Goal: Task Accomplishment & Management: Manage account settings

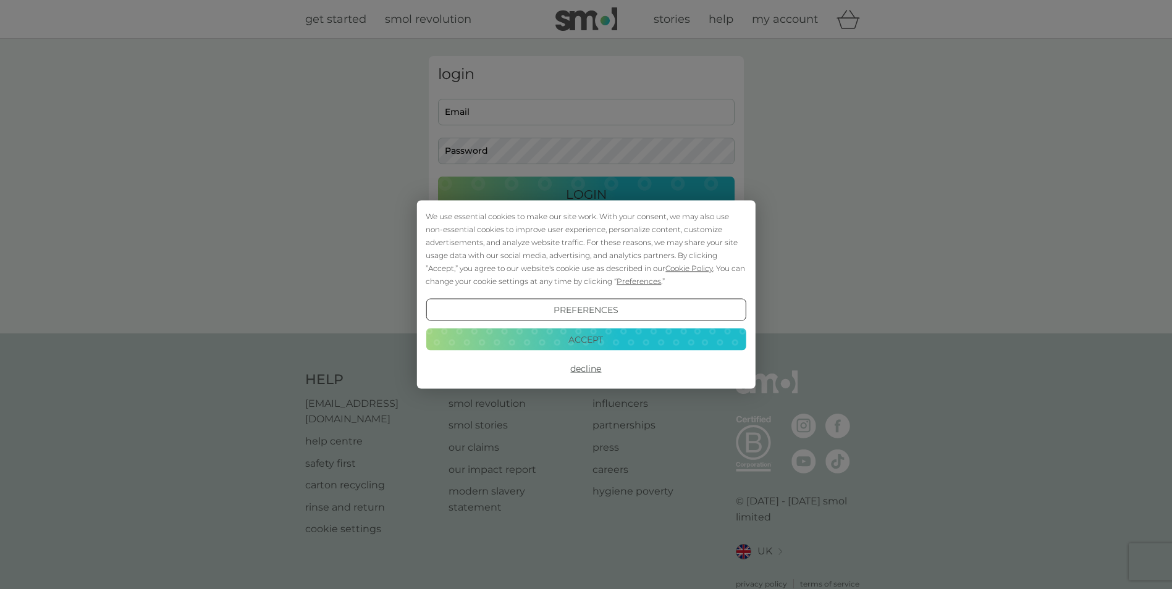
click at [583, 365] on button "Decline" at bounding box center [586, 369] width 320 height 22
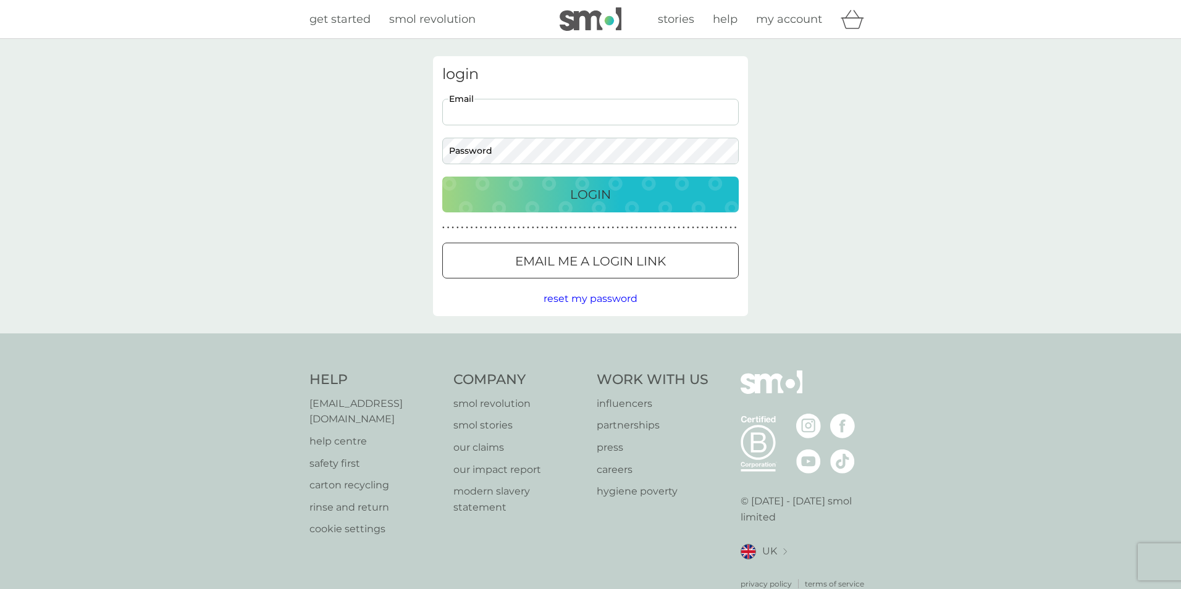
click at [490, 113] on input "Email" at bounding box center [590, 112] width 297 height 27
type input "[PERSON_NAME][EMAIL_ADDRESS][DOMAIN_NAME]"
click at [438, 177] on button "Login" at bounding box center [586, 195] width 297 height 36
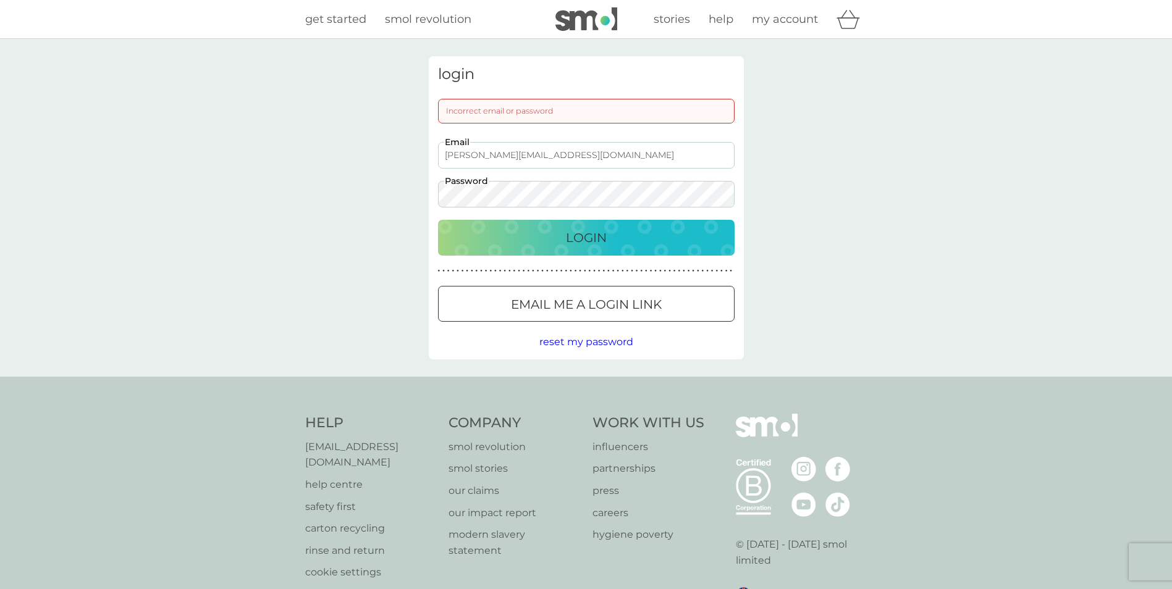
click at [603, 233] on p "Login" at bounding box center [586, 238] width 41 height 20
click at [581, 237] on p "Login" at bounding box center [586, 238] width 41 height 20
click at [419, 200] on div "login Incorrect email or password sheila@luffield.co.uk Email Password Login ● …" at bounding box center [586, 207] width 334 height 303
click at [573, 236] on p "Login" at bounding box center [586, 238] width 41 height 20
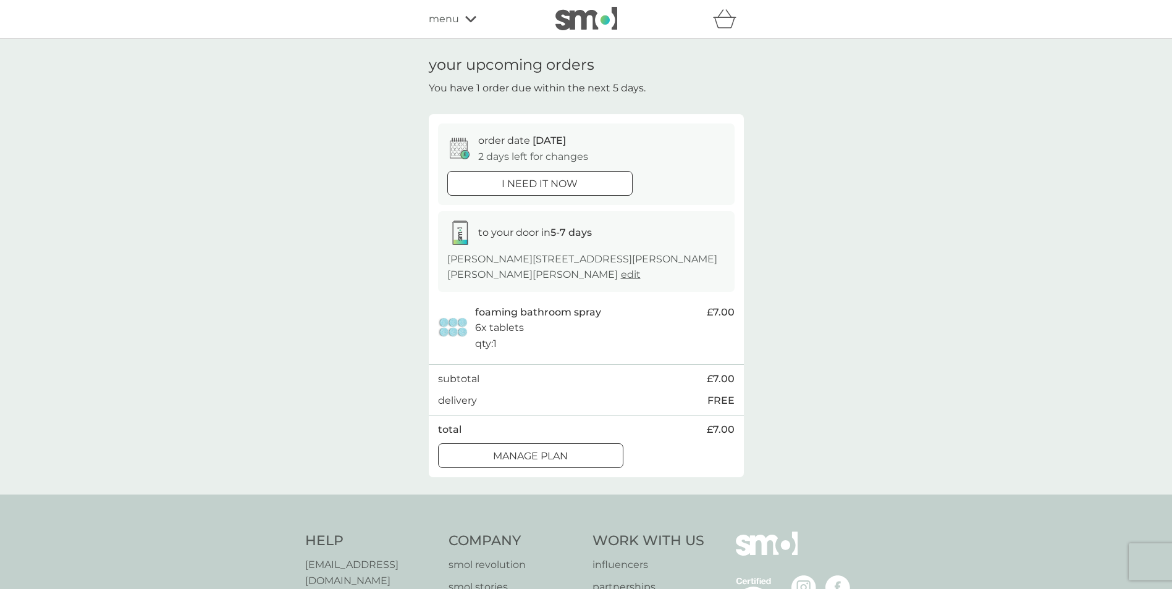
click at [564, 452] on p "Manage plan" at bounding box center [530, 456] width 75 height 16
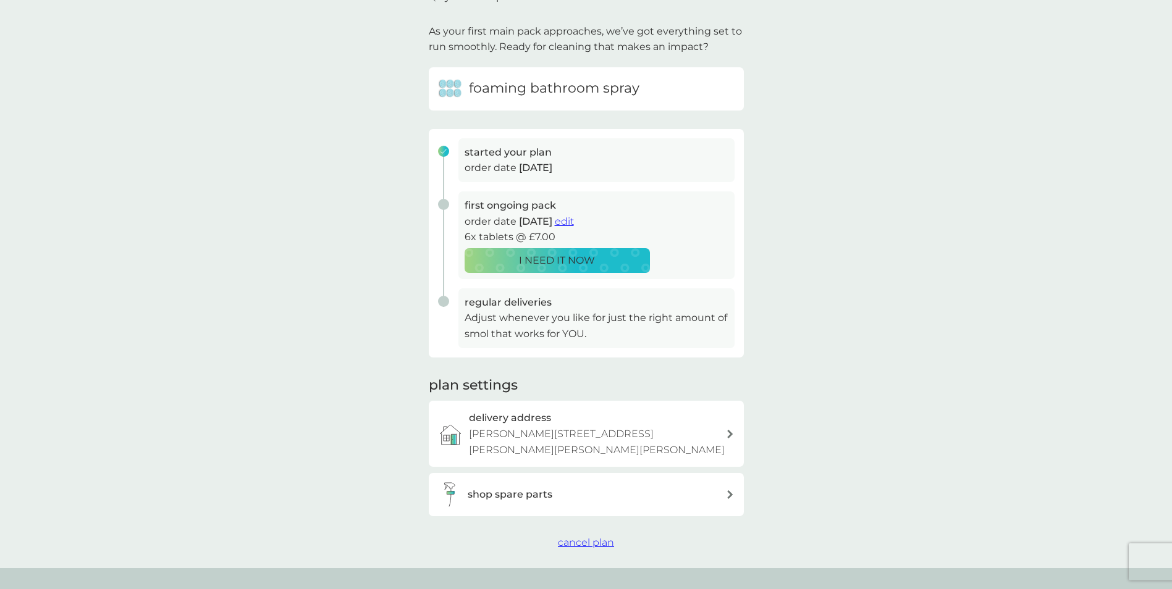
scroll to position [124, 0]
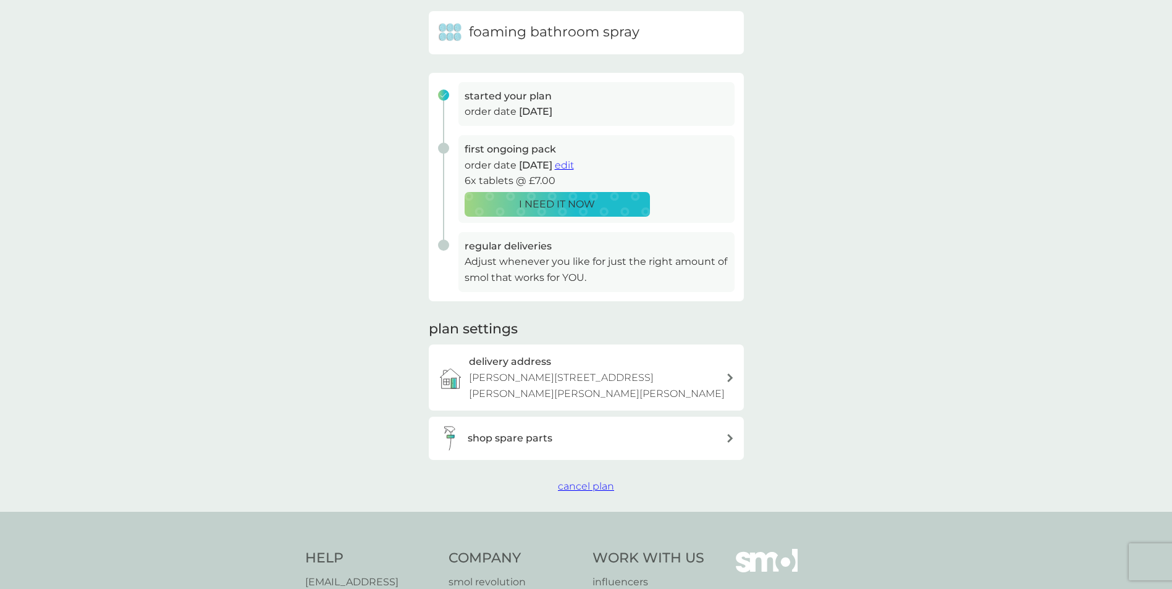
click at [574, 162] on span "edit" at bounding box center [564, 165] width 19 height 12
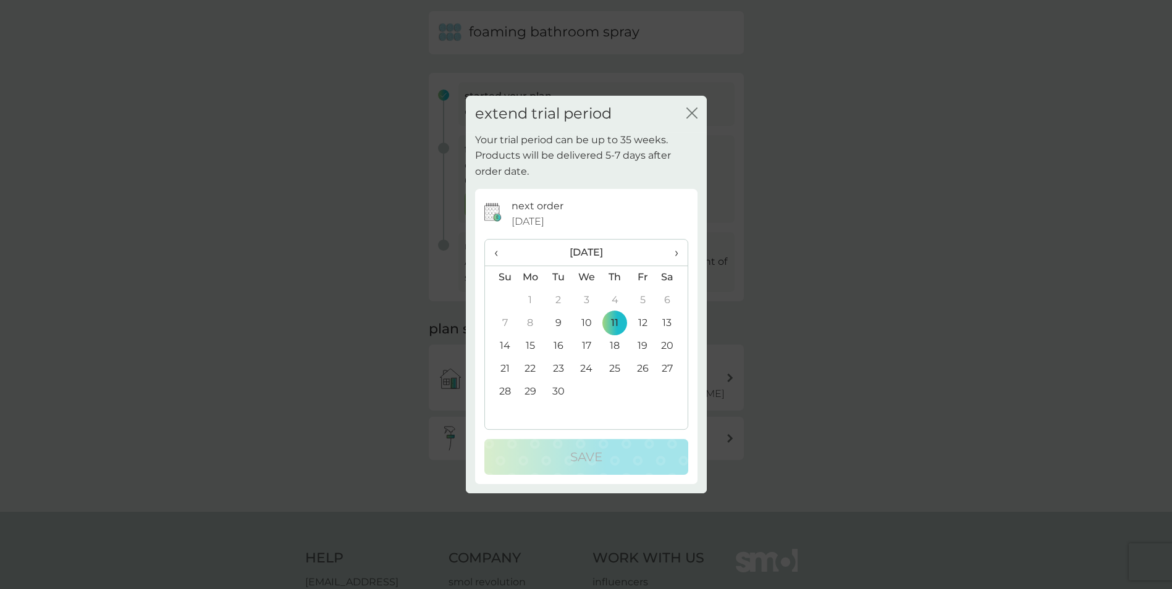
click at [673, 253] on span "›" at bounding box center [671, 253] width 12 height 26
click at [616, 390] on td "30" at bounding box center [614, 392] width 28 height 23
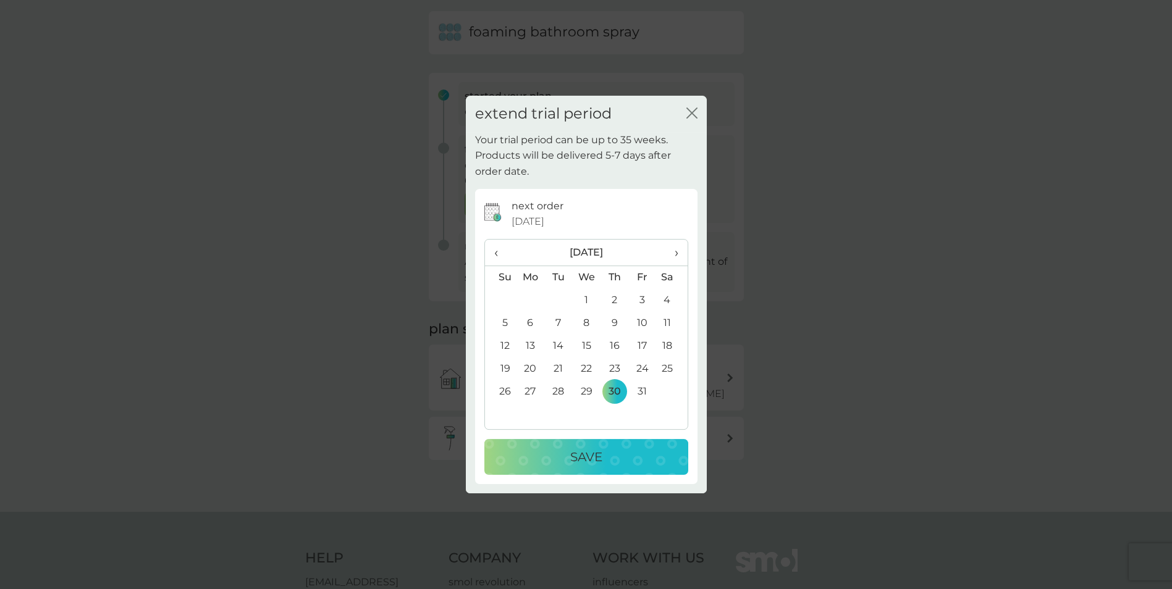
click at [586, 455] on p "Save" at bounding box center [586, 457] width 32 height 20
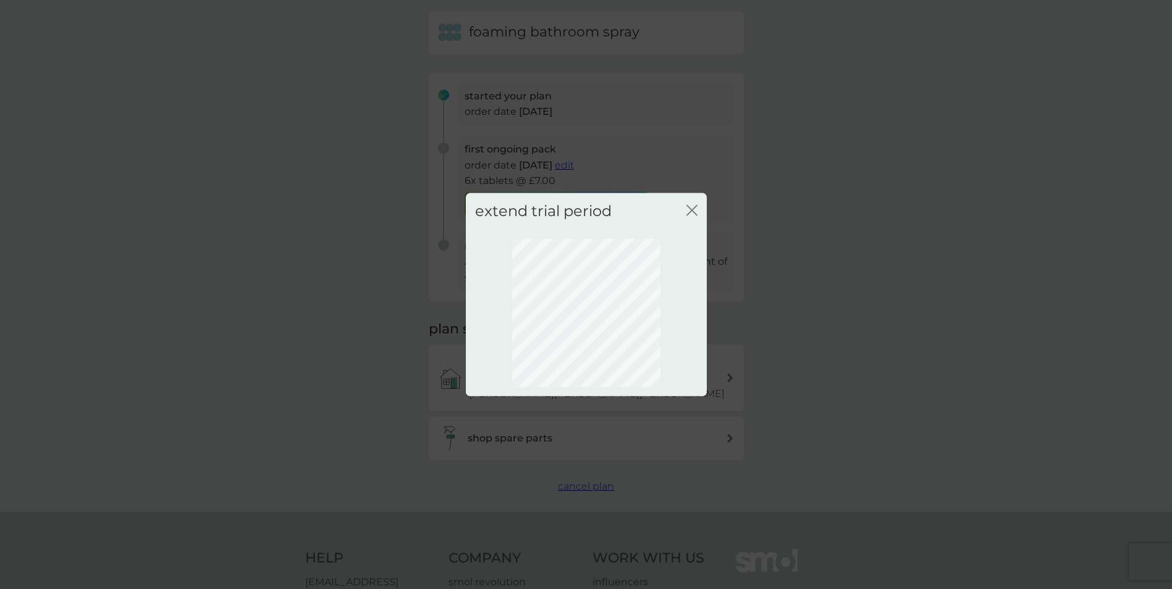
scroll to position [0, 0]
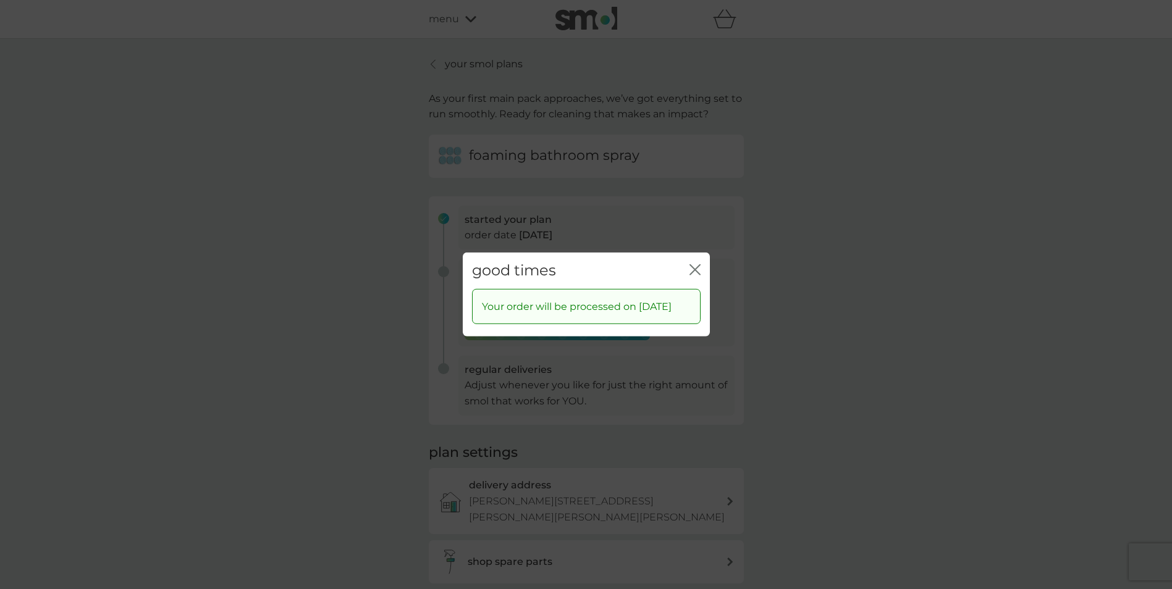
click at [692, 265] on icon "close" at bounding box center [692, 270] width 5 height 10
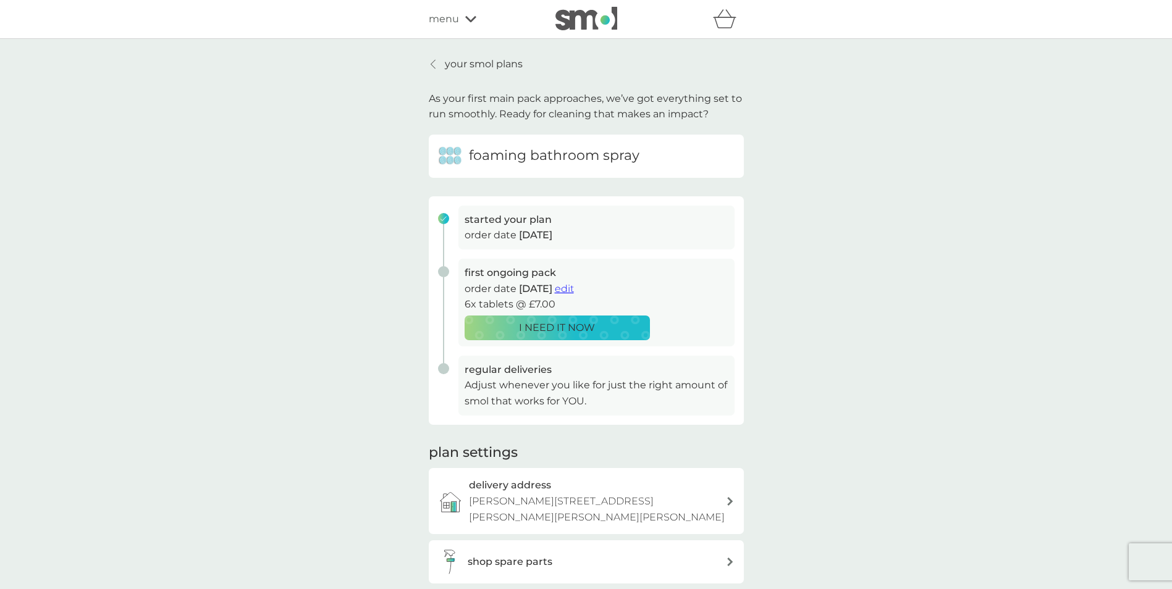
click at [469, 17] on icon at bounding box center [470, 18] width 11 height 7
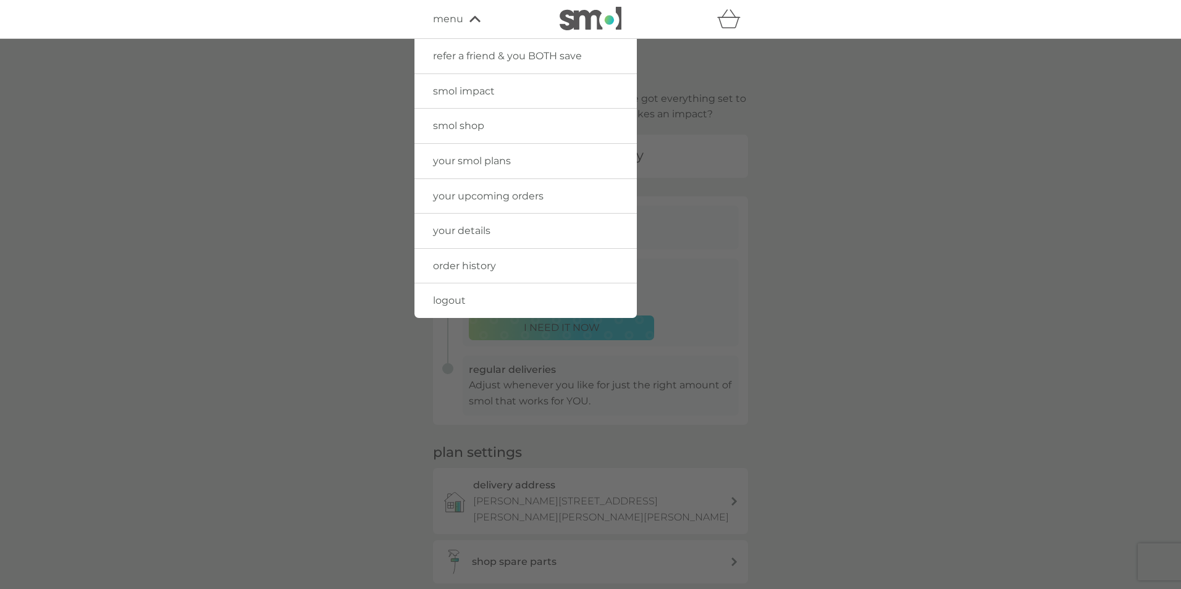
click at [445, 297] on span "logout" at bounding box center [449, 301] width 33 height 12
